Goal: Task Accomplishment & Management: Manage account settings

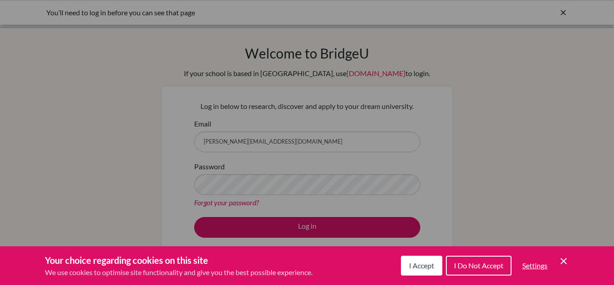
click at [429, 263] on span "I Accept" at bounding box center [421, 265] width 25 height 9
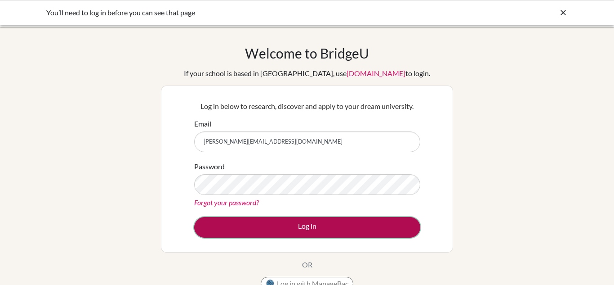
click at [359, 229] on button "Log in" at bounding box center [307, 227] width 226 height 21
click at [331, 227] on button "Log in" at bounding box center [307, 227] width 226 height 21
click at [284, 221] on button "Log in" at bounding box center [307, 227] width 226 height 21
click at [275, 229] on button "Log in" at bounding box center [307, 227] width 226 height 21
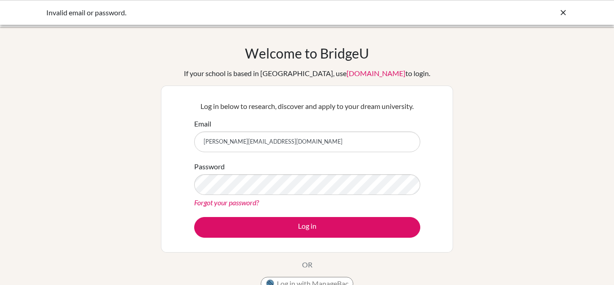
click at [561, 14] on icon at bounding box center [563, 12] width 9 height 9
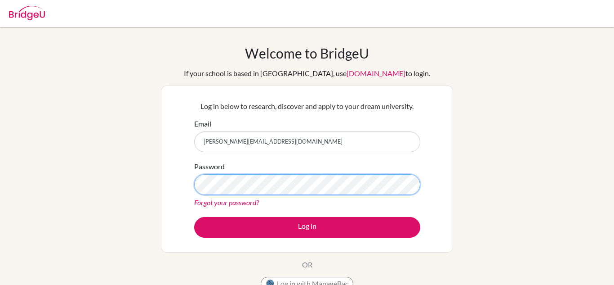
click at [194, 217] on button "Log in" at bounding box center [307, 227] width 226 height 21
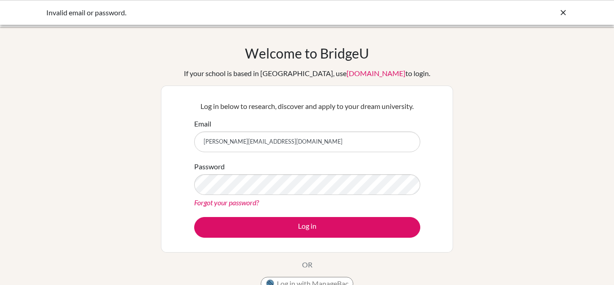
click at [565, 13] on icon at bounding box center [563, 12] width 9 height 9
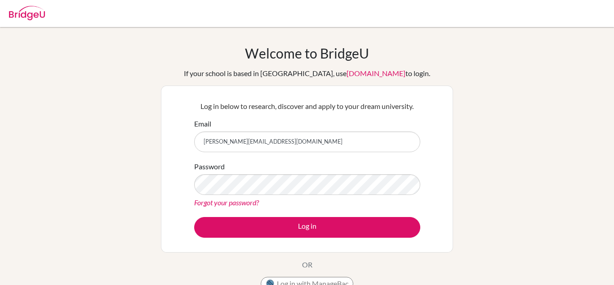
click at [227, 202] on link "Forgot your password?" at bounding box center [226, 202] width 65 height 9
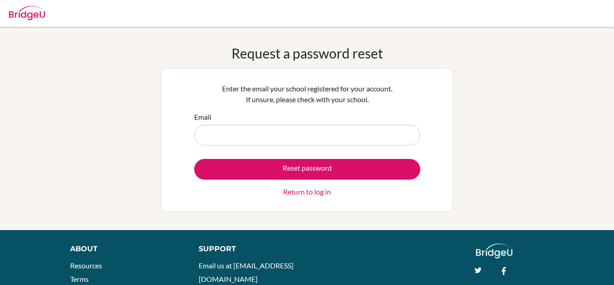
type input "harmeet@inventureacademy.com"
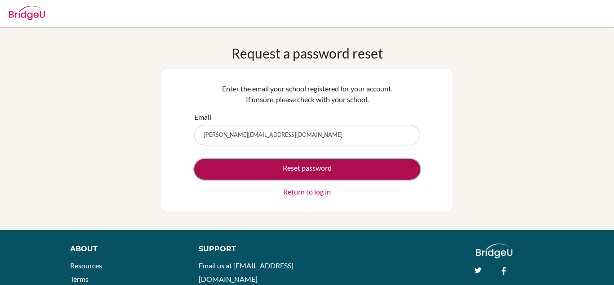
click at [335, 172] on button "Reset password" at bounding box center [307, 169] width 226 height 21
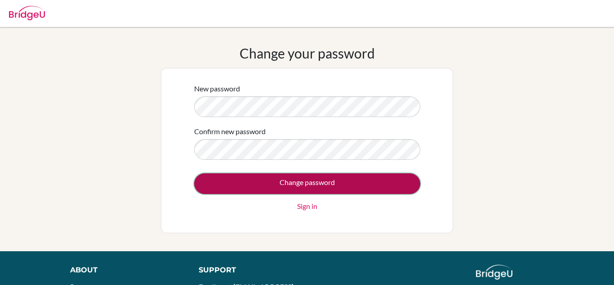
click at [366, 180] on input "Change password" at bounding box center [307, 183] width 226 height 21
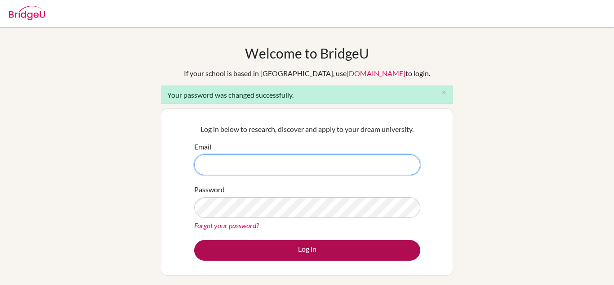
type input "[PERSON_NAME][EMAIL_ADDRESS][DOMAIN_NAME]"
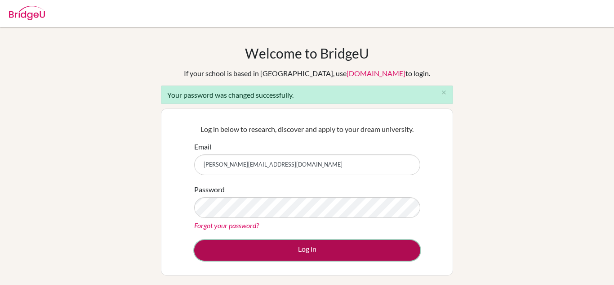
click at [341, 251] on button "Log in" at bounding box center [307, 250] width 226 height 21
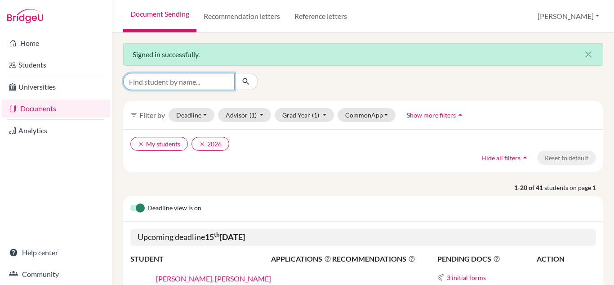
click at [175, 77] on input "Find student by name..." at bounding box center [179, 81] width 112 height 17
type input "aanika"
click button "submit" at bounding box center [246, 81] width 24 height 17
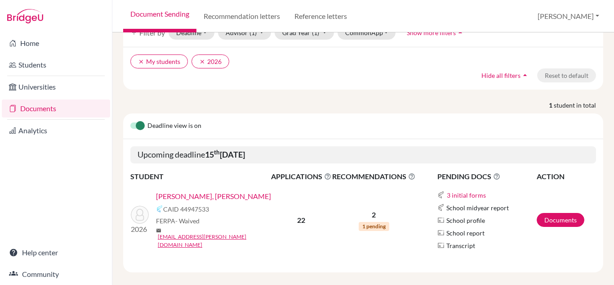
scroll to position [91, 0]
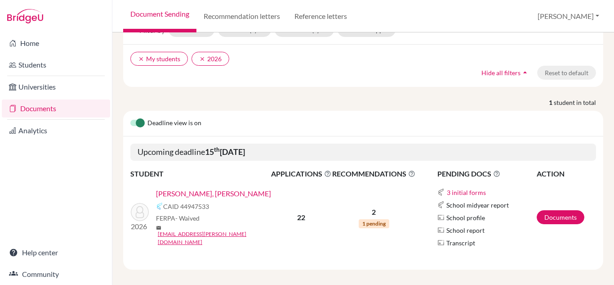
click at [210, 194] on link "Abhay Feagans, Aanika" at bounding box center [213, 193] width 115 height 11
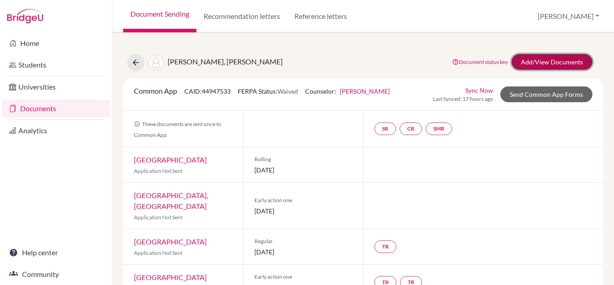
click at [575, 63] on link "Add/View Documents" at bounding box center [552, 62] width 81 height 16
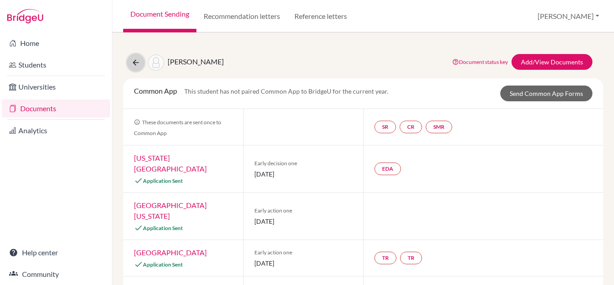
click at [136, 62] on icon at bounding box center [135, 62] width 9 height 9
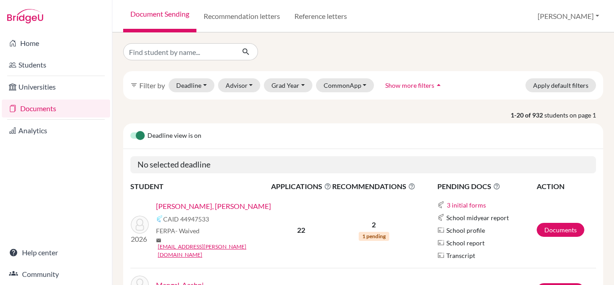
click at [193, 211] on link "Abhay Feagans, Aanika" at bounding box center [213, 206] width 115 height 11
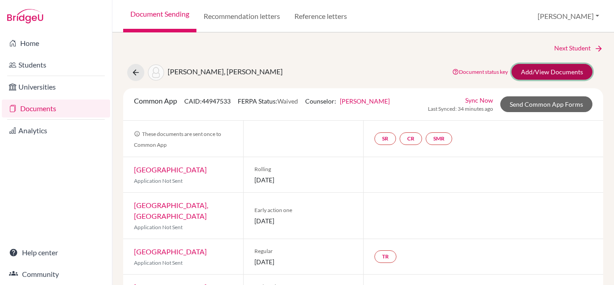
click at [525, 70] on link "Add/View Documents" at bounding box center [552, 72] width 81 height 16
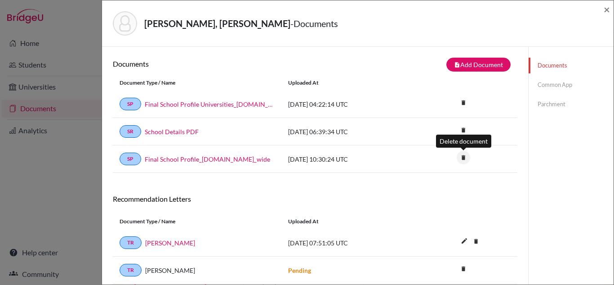
click at [466, 159] on icon "delete" at bounding box center [463, 157] width 13 height 13
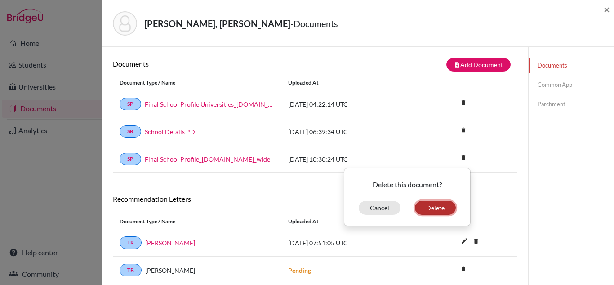
click at [440, 206] on button "Delete" at bounding box center [435, 208] width 41 height 14
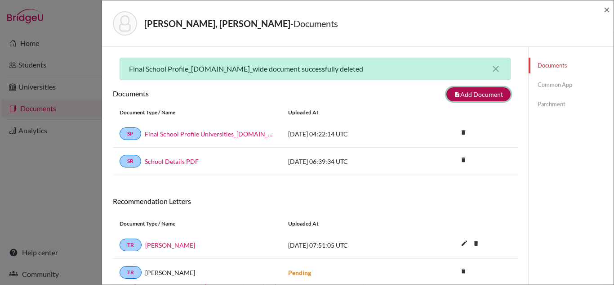
click at [473, 99] on button "note_add Add Document" at bounding box center [479, 94] width 64 height 14
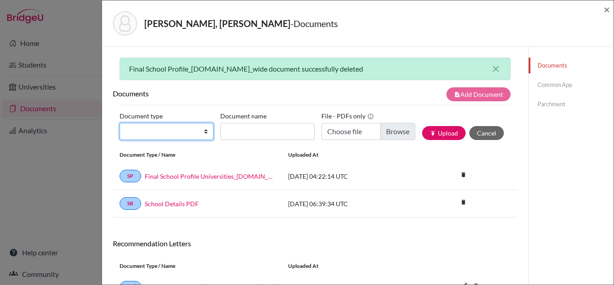
click at [189, 130] on select "Change explanation for Common App reports Counselor recommendation Internationa…" at bounding box center [167, 131] width 94 height 17
click at [120, 123] on select "Change explanation for Common App reports Counselor recommendation Internationa…" at bounding box center [167, 131] width 94 height 17
click at [205, 131] on select "Change explanation for Common App reports Counselor recommendation Internationa…" at bounding box center [167, 131] width 94 height 17
select select "2"
click at [120, 123] on select "Change explanation for Common App reports Counselor recommendation Internationa…" at bounding box center [167, 131] width 94 height 17
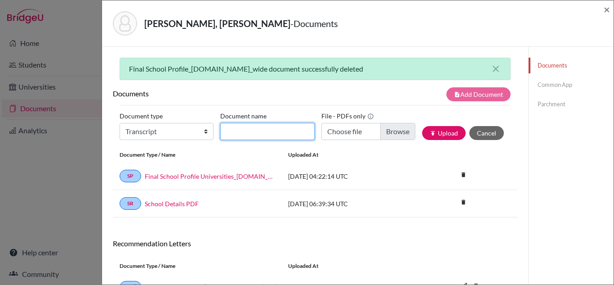
click at [262, 130] on input "Document name" at bounding box center [267, 131] width 94 height 17
type input "Gr 10 board"
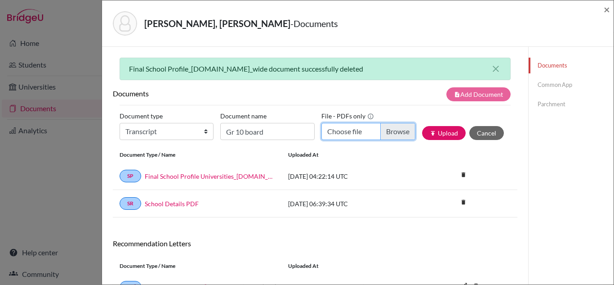
click at [360, 134] on input "Choose file" at bounding box center [369, 131] width 94 height 17
type input "C:\fakepath\Grade 10 IGCSE Board.pdf"
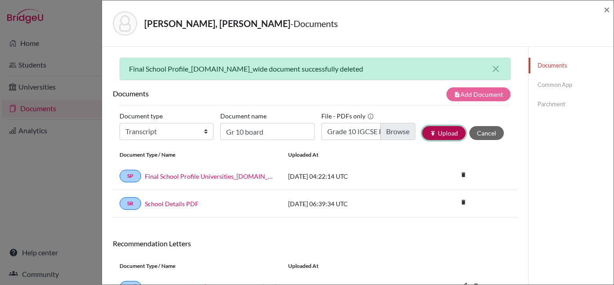
click at [442, 138] on button "publish Upload" at bounding box center [444, 133] width 44 height 14
